Goal: Task Accomplishment & Management: Use online tool/utility

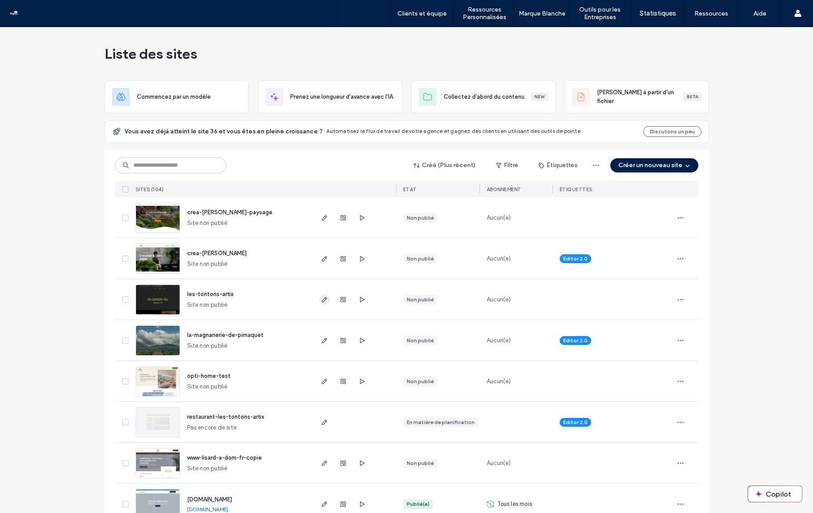
click at [321, 303] on icon "button" at bounding box center [324, 299] width 7 height 7
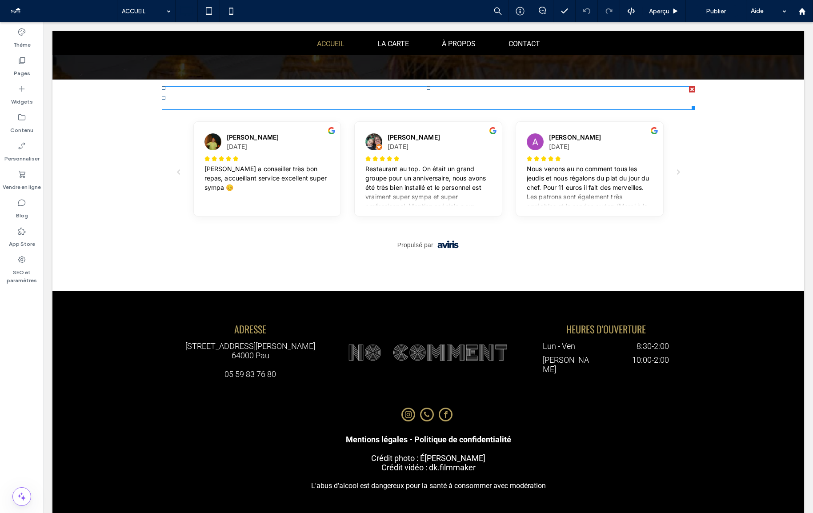
scroll to position [1099, 0]
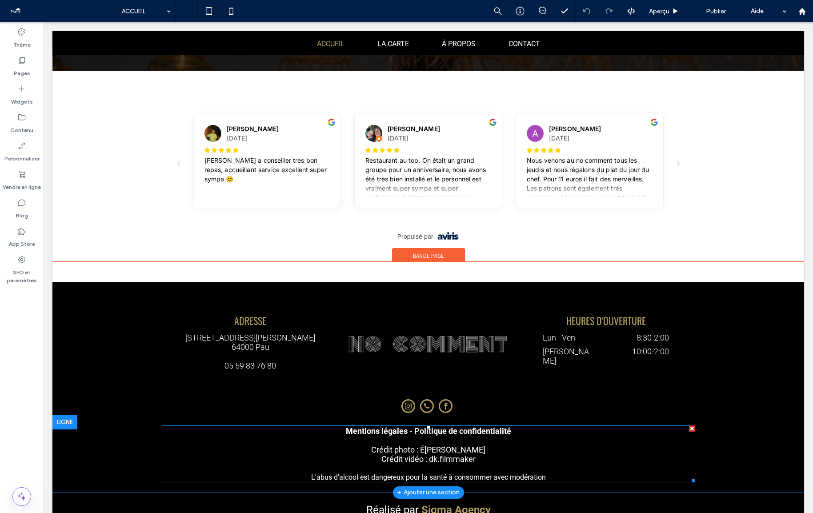
click at [434, 445] on span "[PERSON_NAME]" at bounding box center [454, 449] width 61 height 9
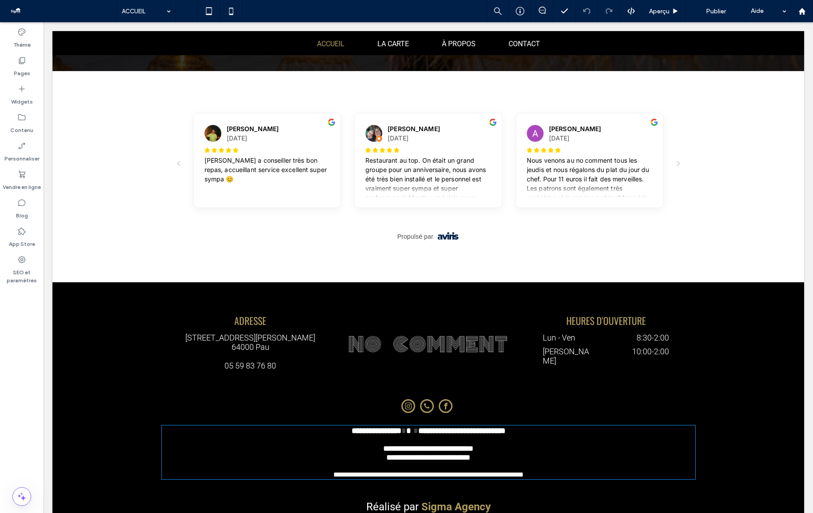
type input "******"
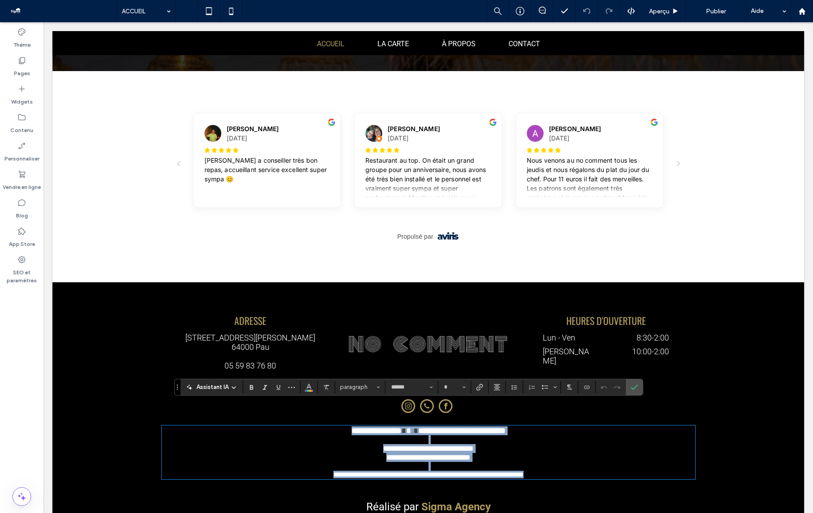
click at [440, 453] on span "**********" at bounding box center [428, 457] width 84 height 8
type input "**"
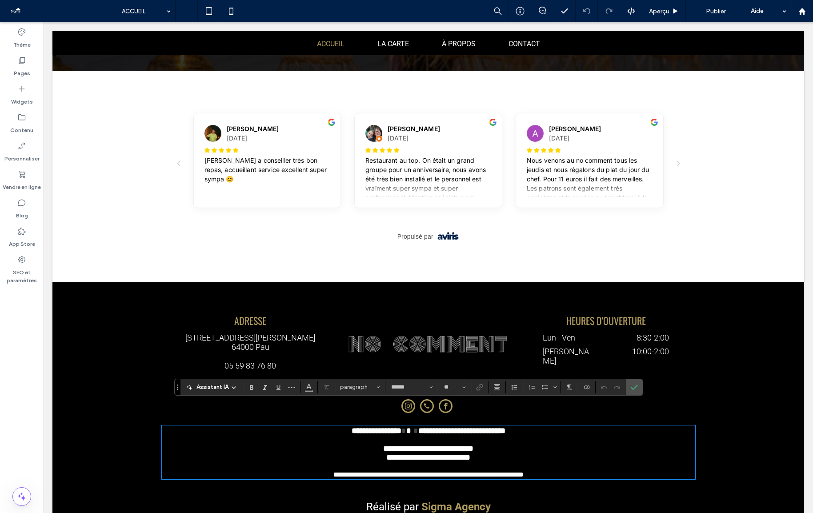
drag, startPoint x: 487, startPoint y: 438, endPoint x: 357, endPoint y: 419, distance: 132.0
click at [357, 426] on div "**********" at bounding box center [428, 452] width 533 height 52
click at [470, 453] on span "**********" at bounding box center [428, 457] width 84 height 8
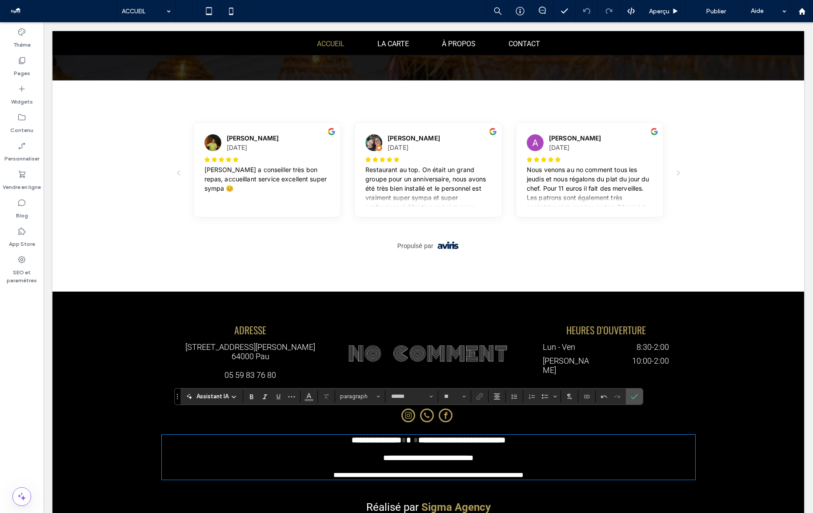
scroll to position [1080, 0]
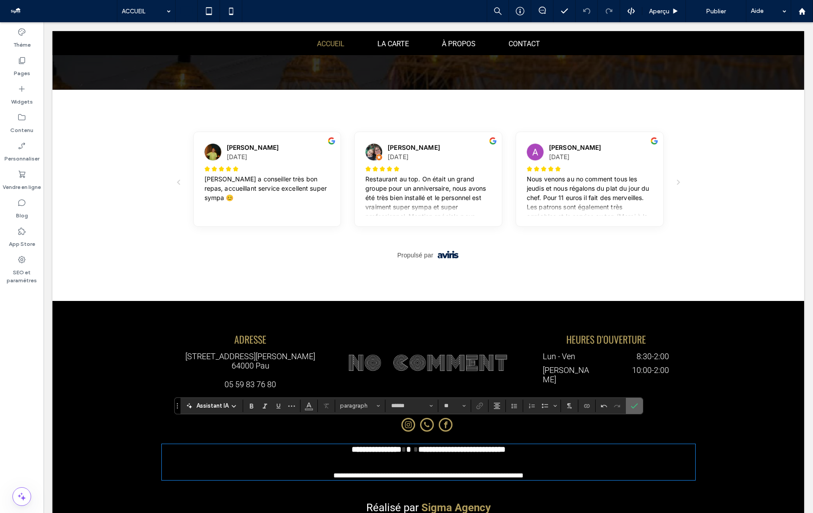
click at [636, 404] on icon "Confirmer" at bounding box center [633, 405] width 7 height 7
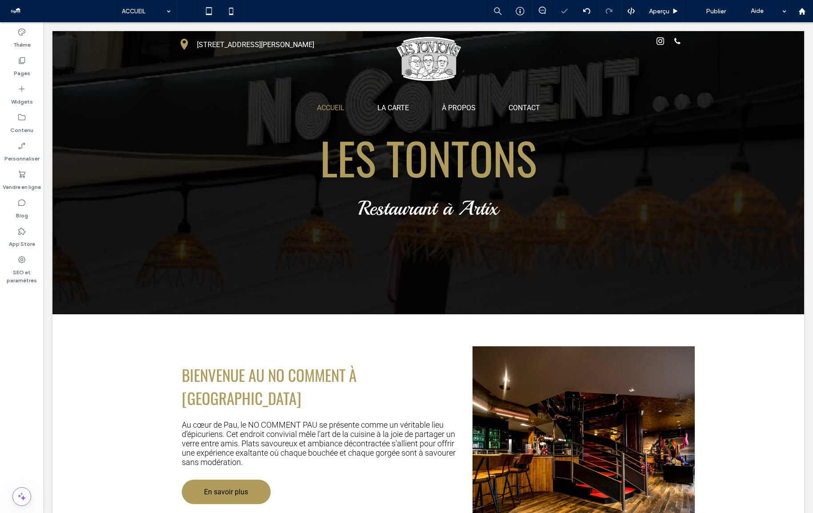
scroll to position [0, 0]
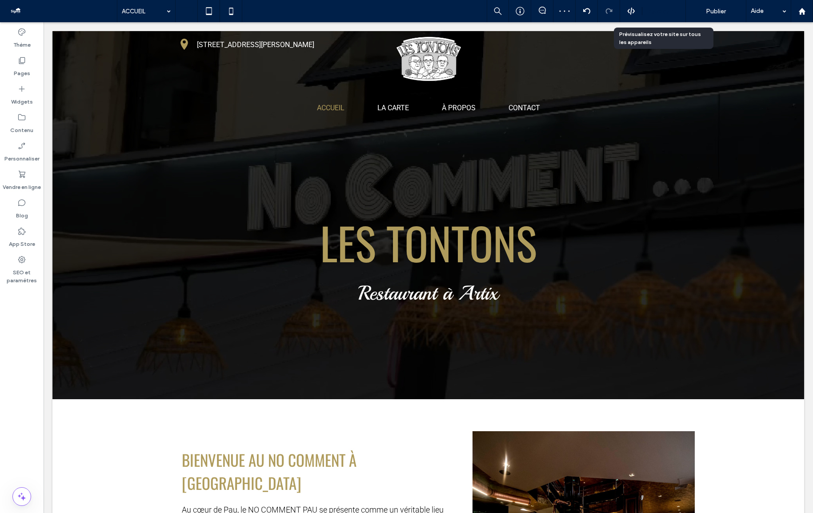
click at [662, 4] on div "Aperçu" at bounding box center [664, 11] width 44 height 22
click at [662, 8] on span "Aperçu" at bounding box center [659, 12] width 20 height 8
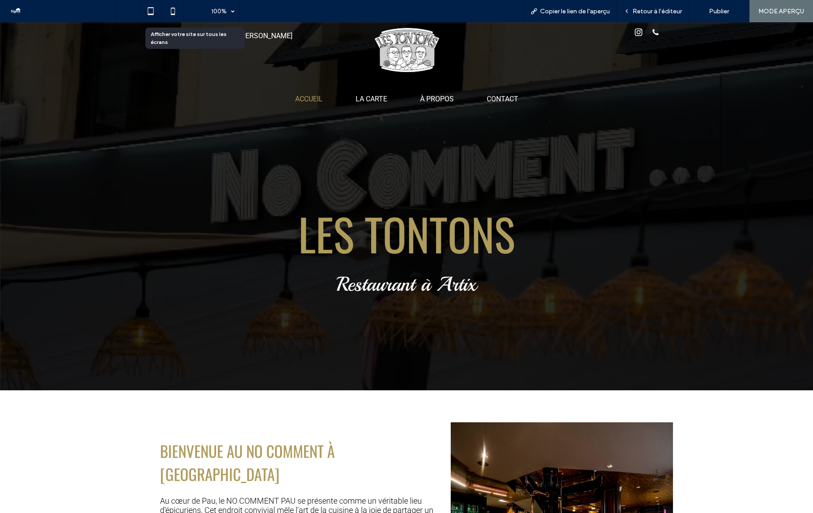
click at [187, 7] on icon at bounding box center [195, 11] width 17 height 17
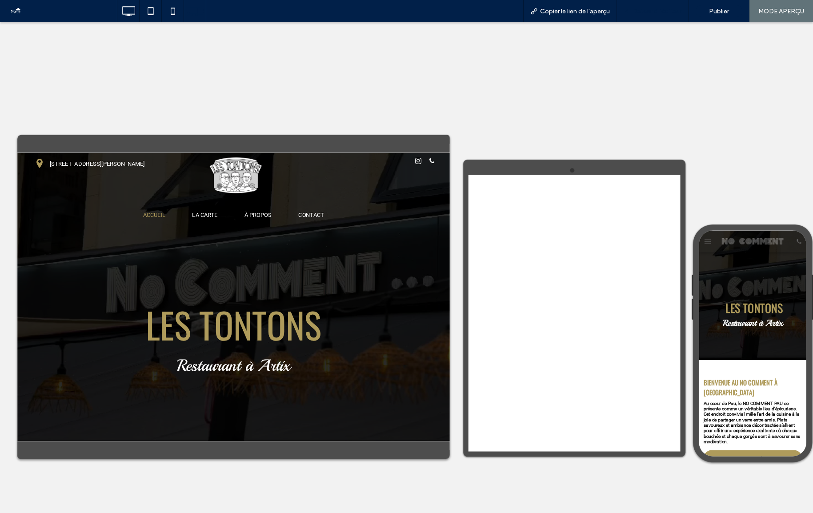
click at [653, 16] on div "Retour à l'éditeur" at bounding box center [653, 11] width 72 height 22
click at [660, 12] on span "Retour à l'éditeur" at bounding box center [656, 12] width 49 height 8
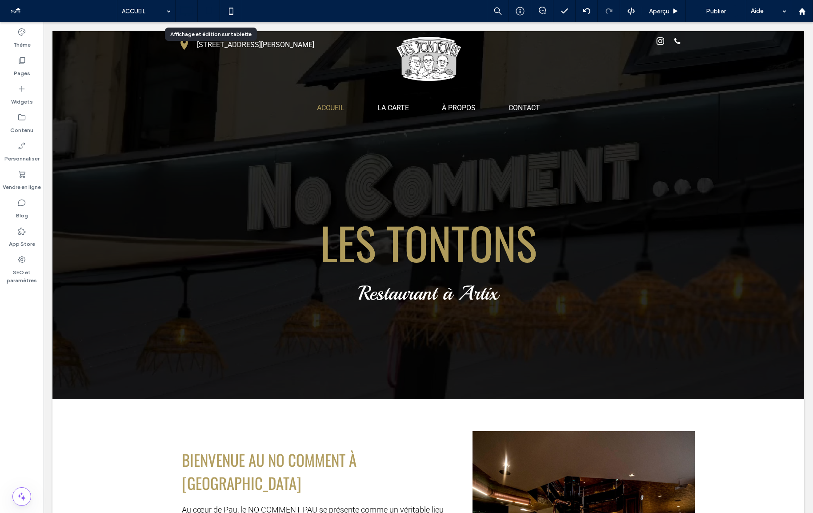
click at [205, 12] on icon at bounding box center [209, 11] width 18 height 18
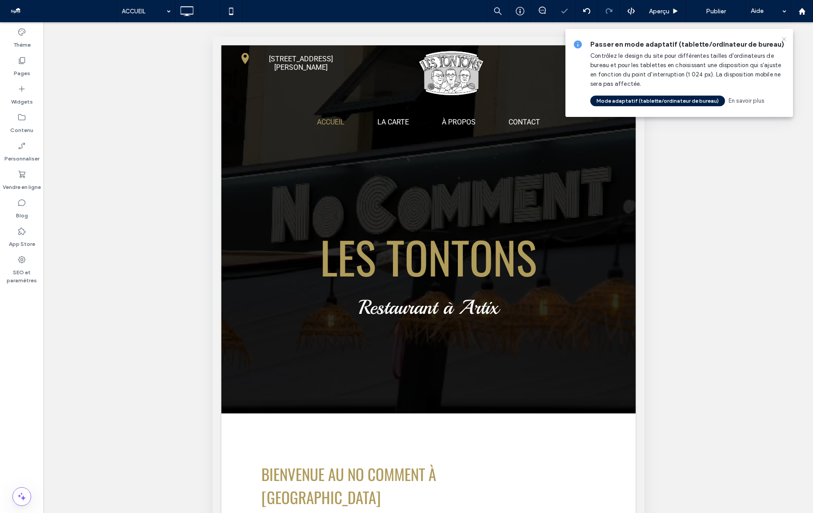
click at [784, 40] on icon at bounding box center [783, 39] width 7 height 7
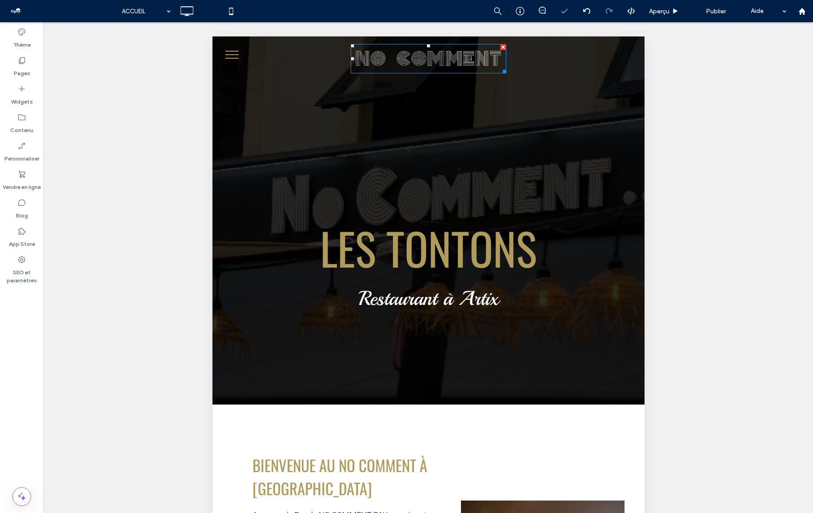
click at [486, 57] on img at bounding box center [427, 58] width 155 height 29
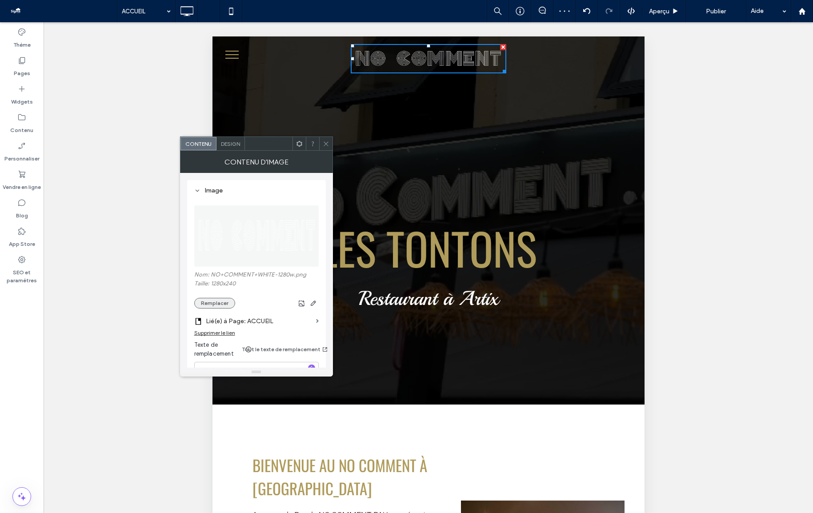
click at [220, 303] on button "Remplacer" at bounding box center [214, 303] width 41 height 11
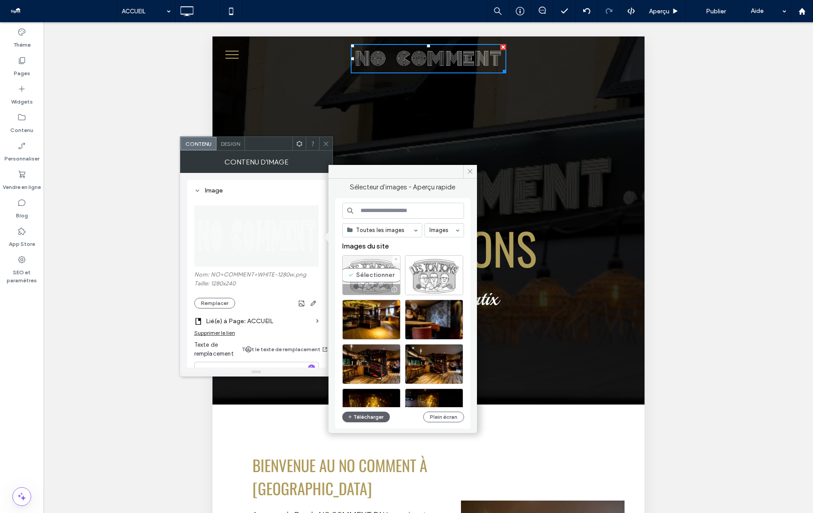
click at [364, 273] on div "Sélectionner" at bounding box center [371, 275] width 58 height 40
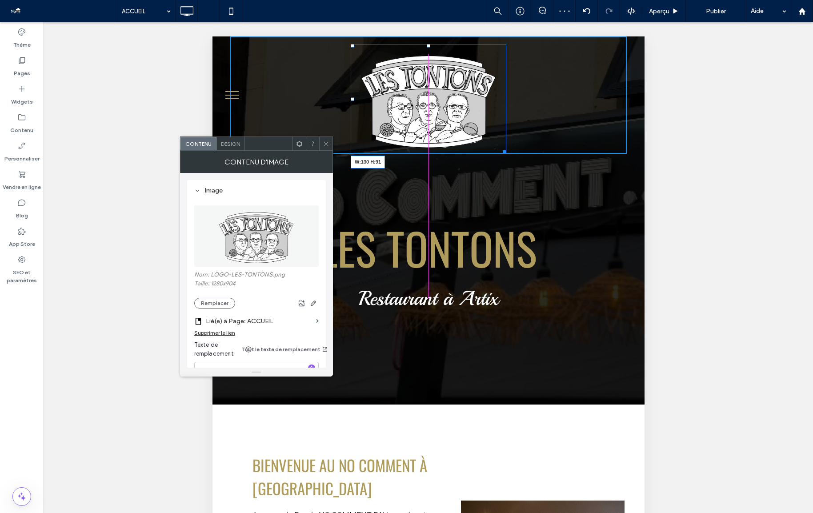
drag, startPoint x: 503, startPoint y: 151, endPoint x: 454, endPoint y: 62, distance: 101.6
click at [454, 62] on div "W:130 H:91" at bounding box center [427, 99] width 155 height 110
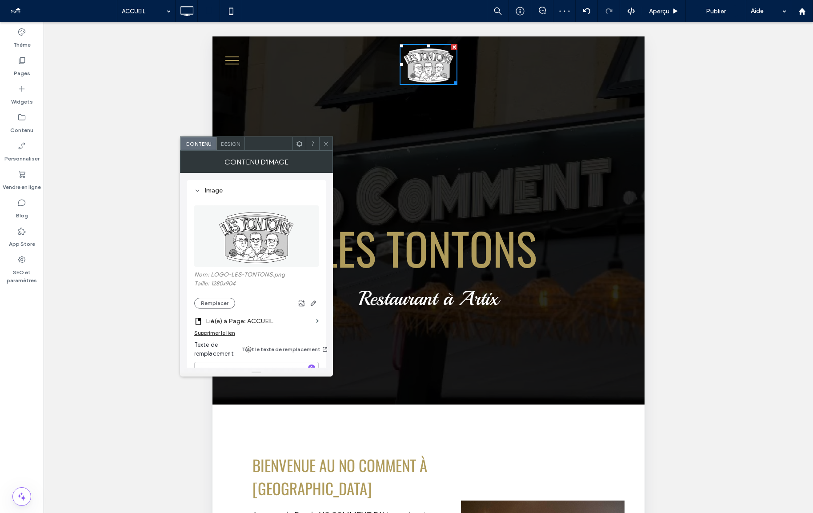
click at [323, 147] on span at bounding box center [326, 143] width 7 height 13
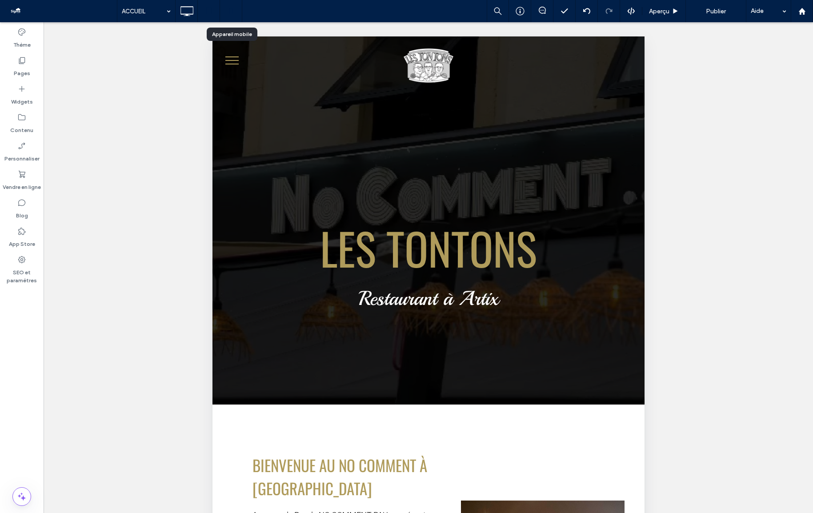
click at [226, 10] on icon at bounding box center [231, 11] width 18 height 18
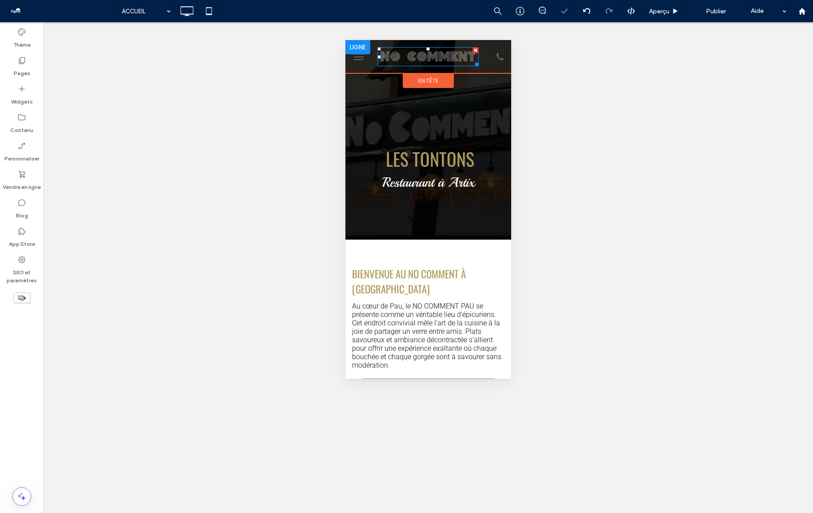
click at [443, 56] on img at bounding box center [427, 56] width 101 height 19
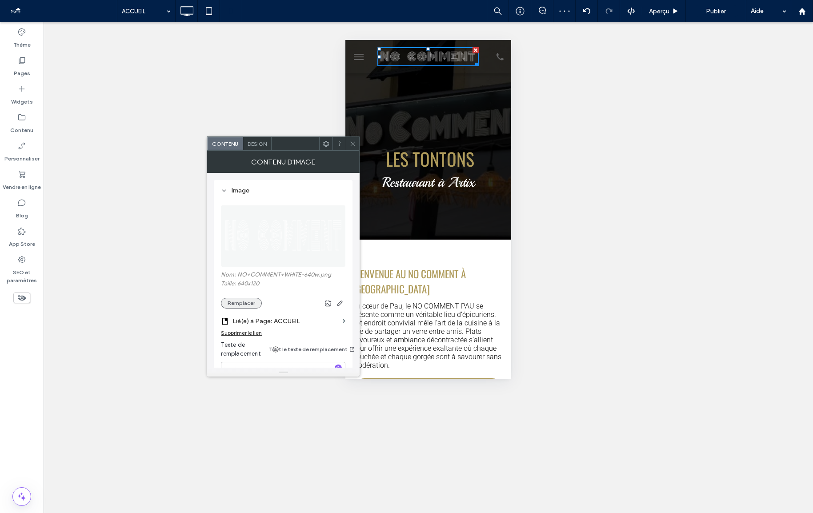
click at [252, 302] on button "Remplacer" at bounding box center [241, 303] width 41 height 11
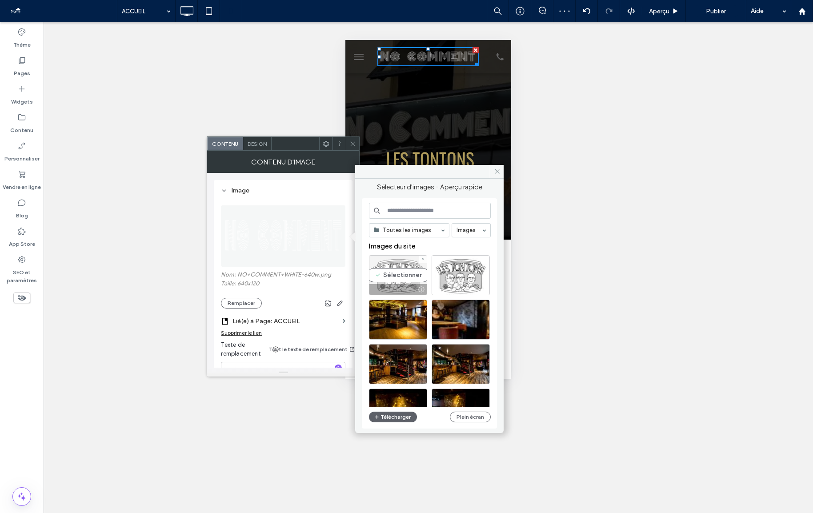
click at [398, 276] on div "Sélectionner" at bounding box center [398, 275] width 58 height 40
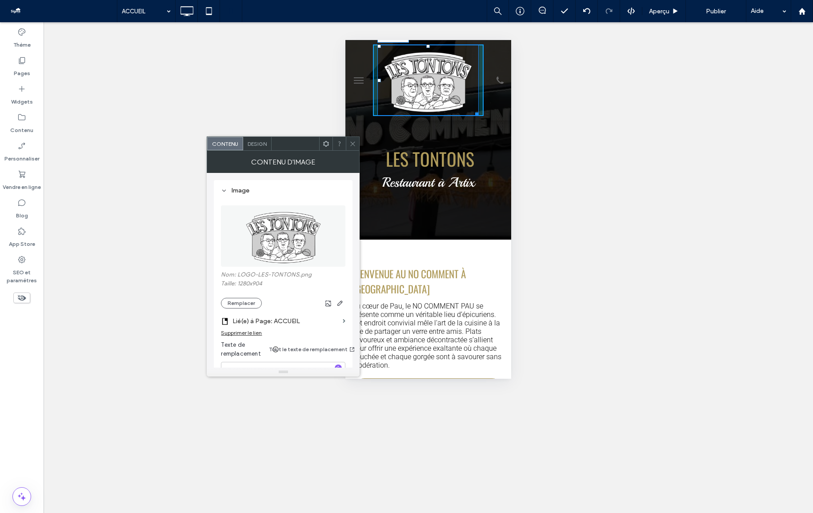
drag, startPoint x: 475, startPoint y: 111, endPoint x: 446, endPoint y: 58, distance: 60.2
click at [446, 58] on div "W:98 H:69" at bounding box center [427, 80] width 101 height 72
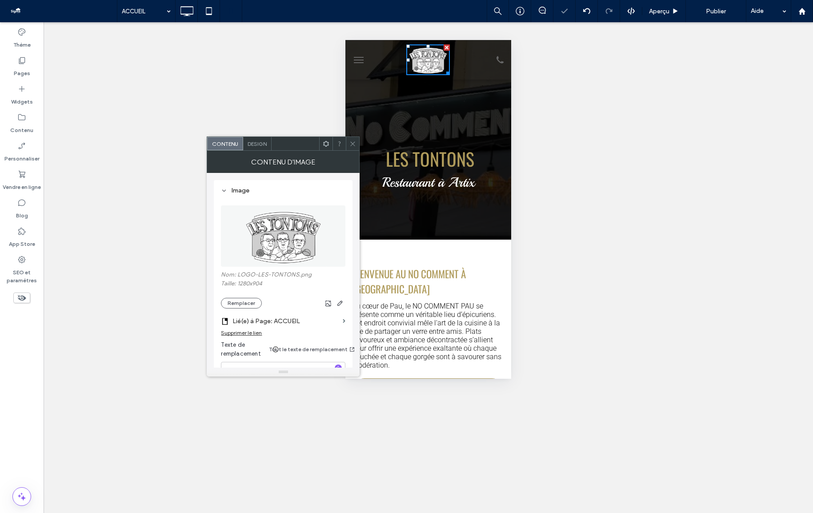
click at [351, 145] on icon at bounding box center [352, 143] width 7 height 7
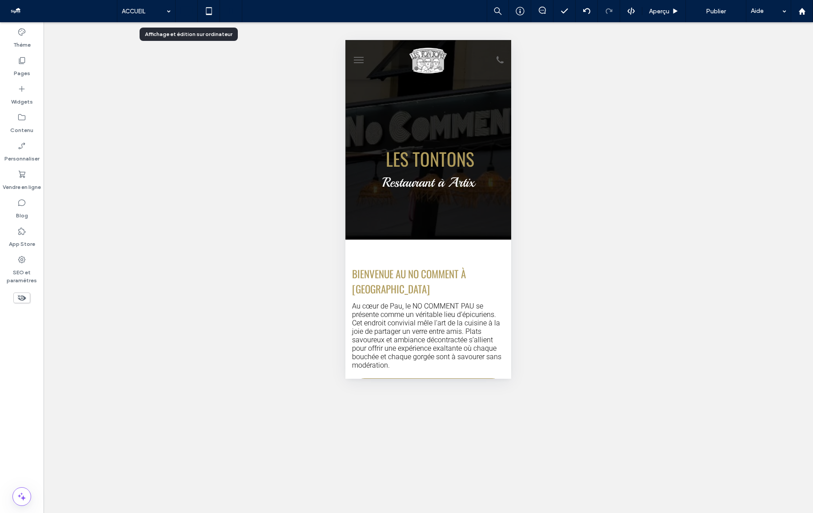
click at [182, 14] on use at bounding box center [186, 11] width 13 height 10
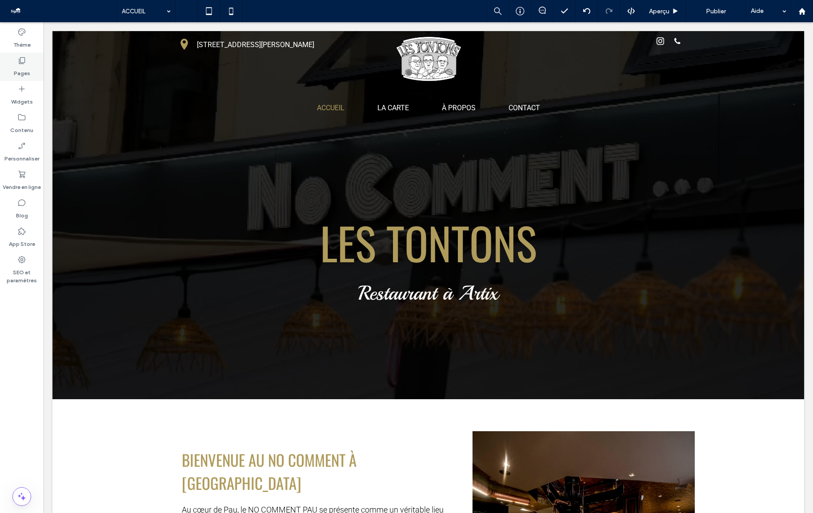
click at [16, 68] on label "Pages" at bounding box center [22, 71] width 16 height 12
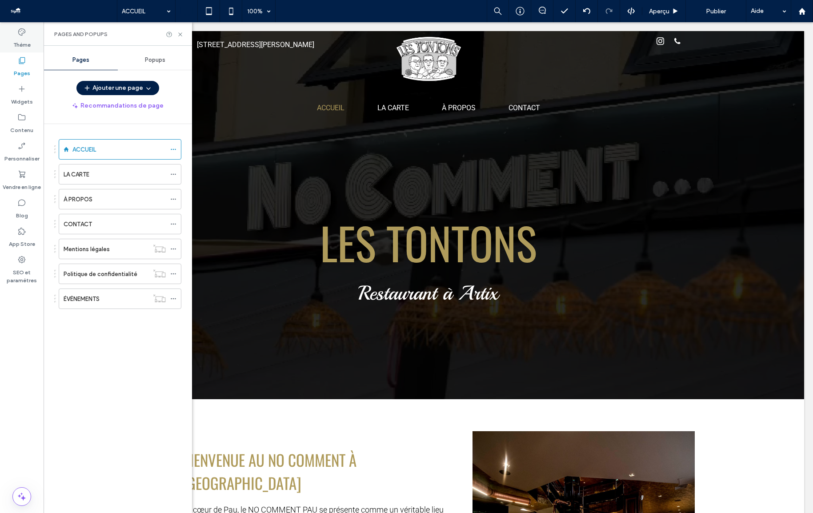
click at [17, 37] on label "Thème" at bounding box center [21, 42] width 17 height 12
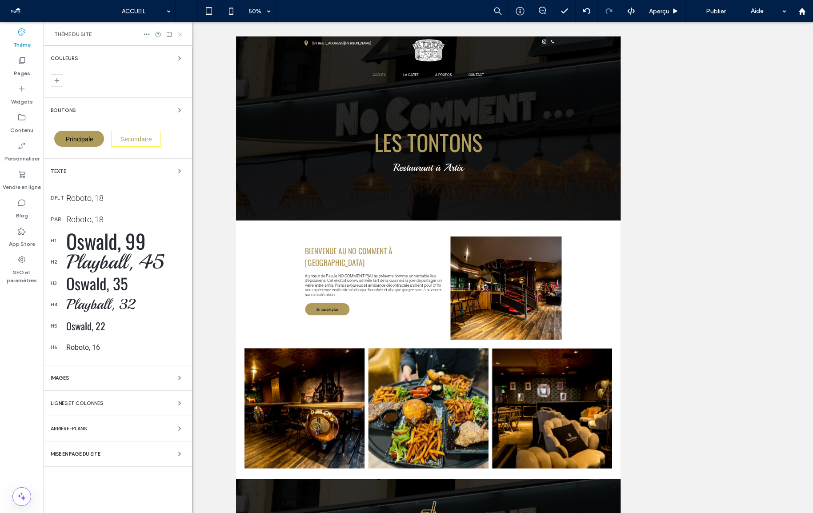
click at [179, 35] on icon at bounding box center [180, 34] width 7 height 7
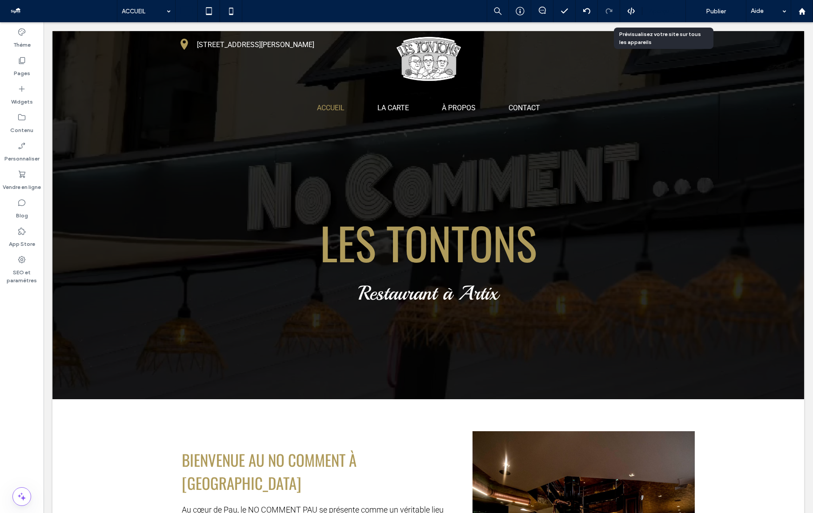
click at [657, 4] on div "Aperçu" at bounding box center [664, 11] width 44 height 22
click at [664, 15] on div "Aperçu" at bounding box center [664, 11] width 44 height 22
click at [657, 6] on div "Aperçu" at bounding box center [664, 11] width 44 height 22
click at [659, 8] on span "Aperçu" at bounding box center [659, 12] width 20 height 8
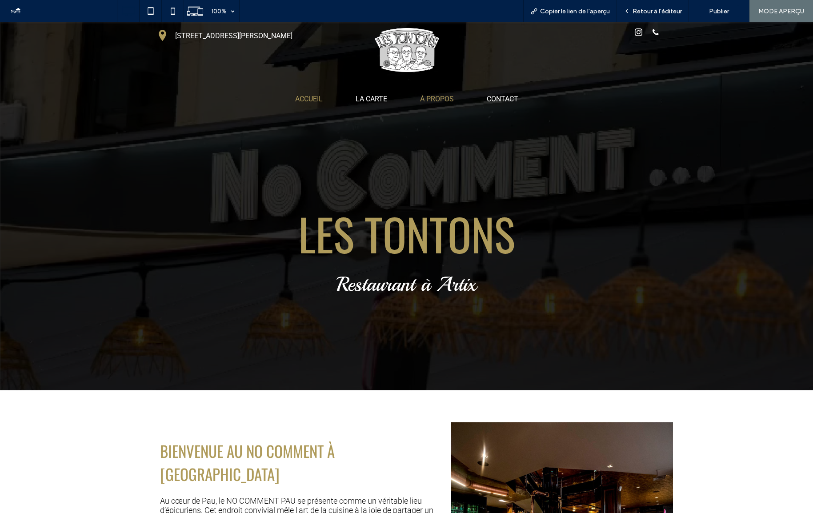
click at [427, 96] on span "À PROPOS" at bounding box center [437, 99] width 34 height 8
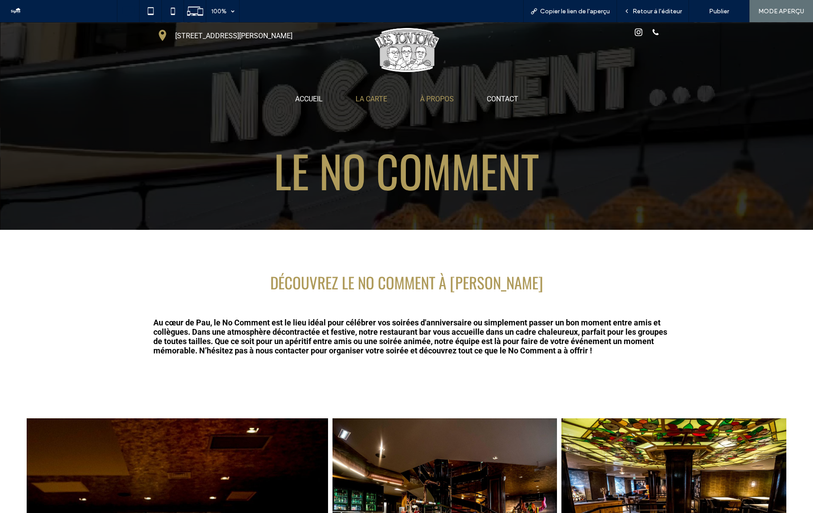
click at [376, 99] on span "LA CARTE" at bounding box center [371, 99] width 32 height 8
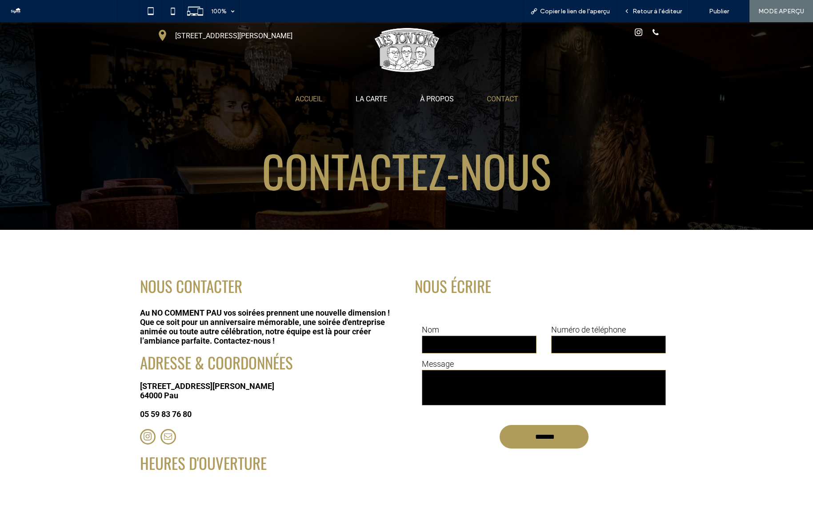
click at [310, 96] on span "ACCUEIL" at bounding box center [309, 99] width 28 height 8
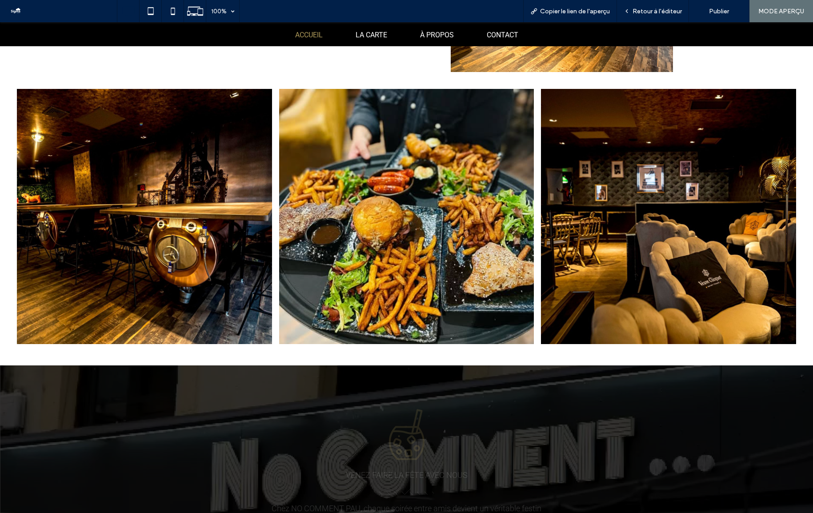
scroll to position [558, 0]
